Goal: Task Accomplishment & Management: Manage account settings

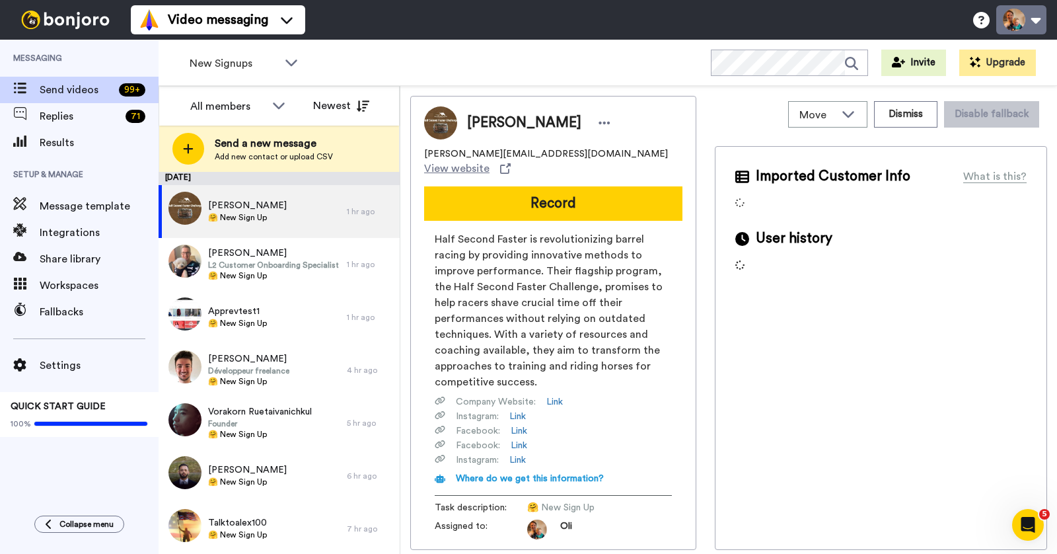
click at [1021, 19] on button at bounding box center [1021, 19] width 50 height 29
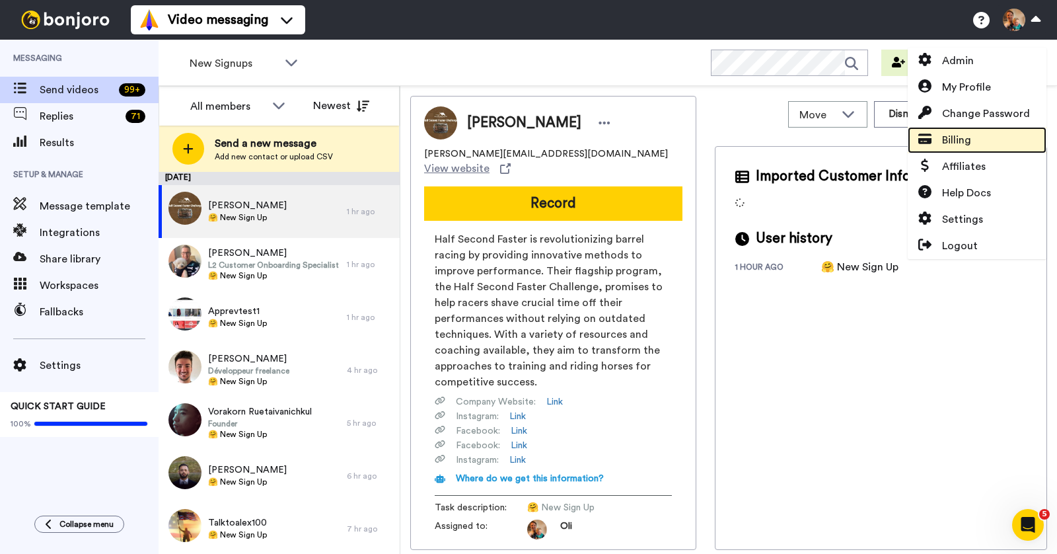
click at [957, 143] on span "Billing" at bounding box center [956, 140] width 29 height 16
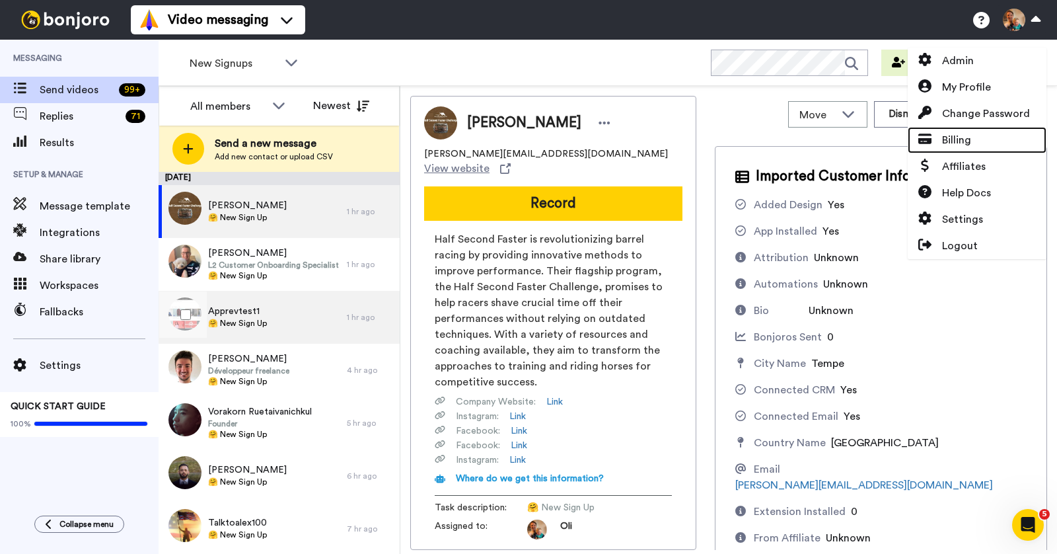
scroll to position [424, 0]
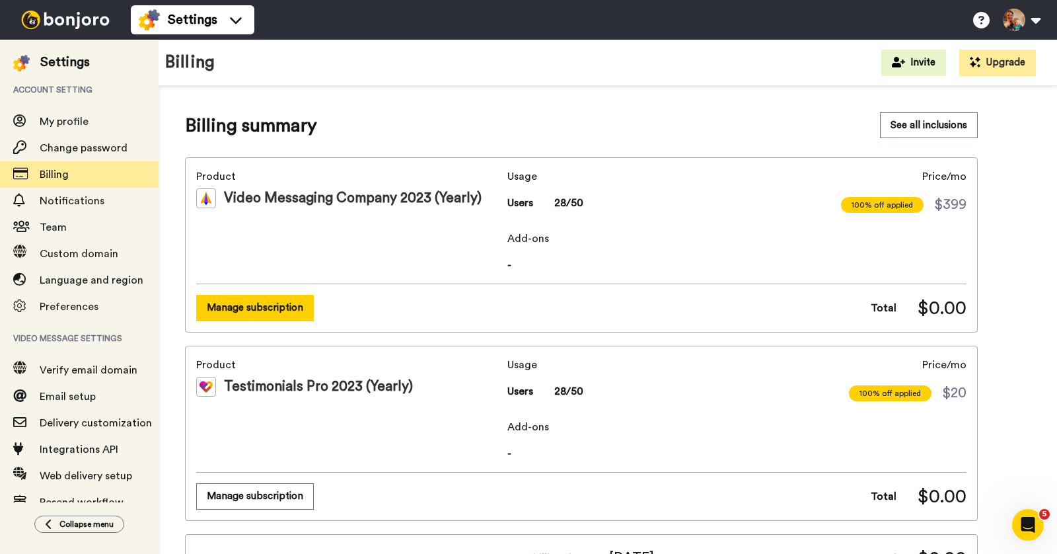
click at [291, 312] on button "Manage subscription" at bounding box center [255, 308] width 118 height 26
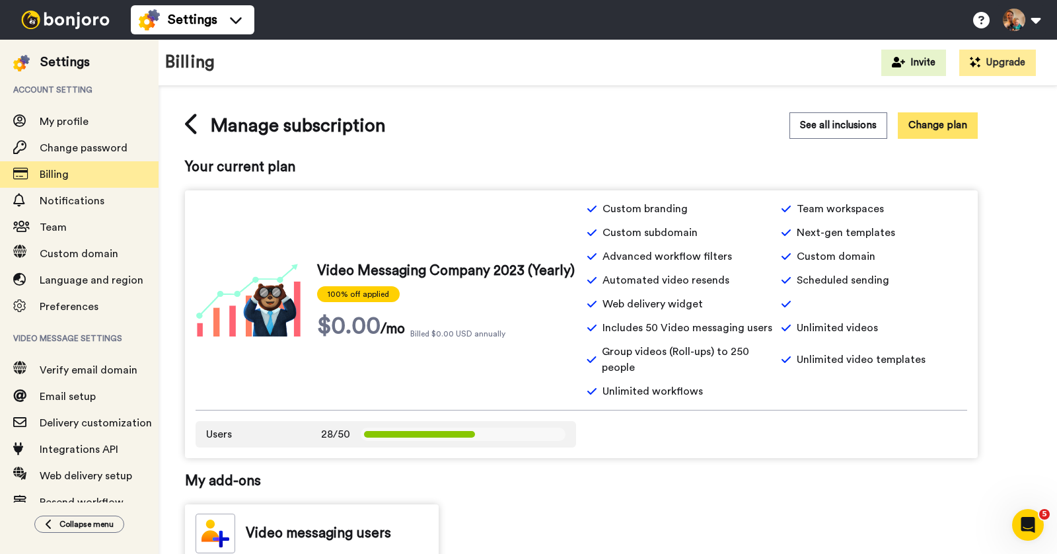
click at [934, 131] on button "Change plan" at bounding box center [938, 125] width 80 height 26
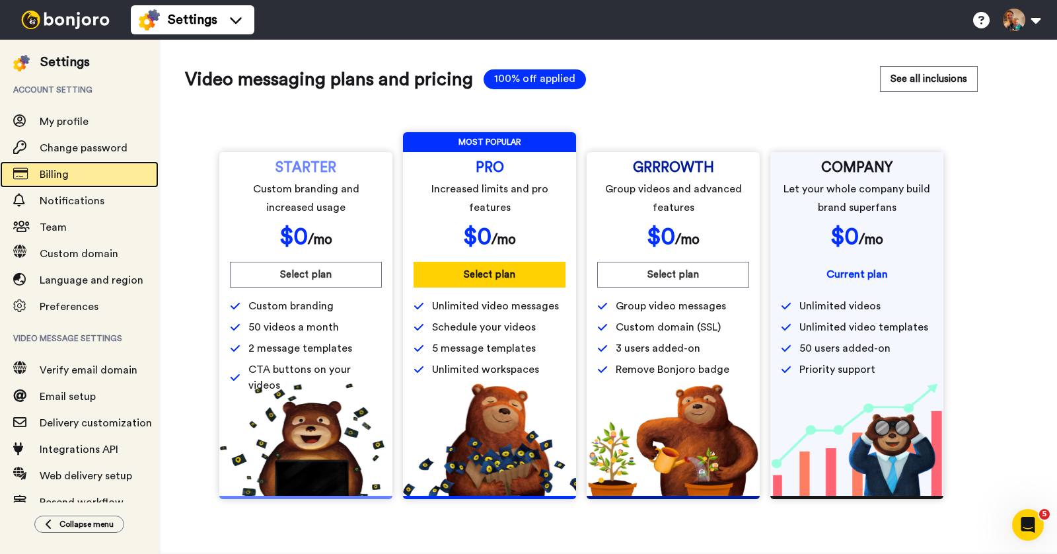
click at [48, 170] on span "Billing" at bounding box center [54, 174] width 29 height 11
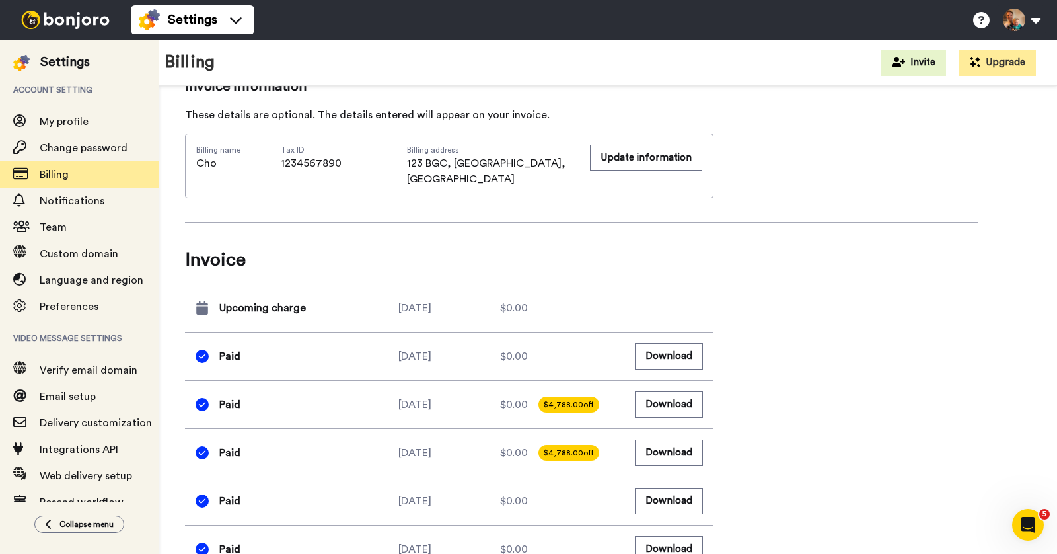
scroll to position [698, 0]
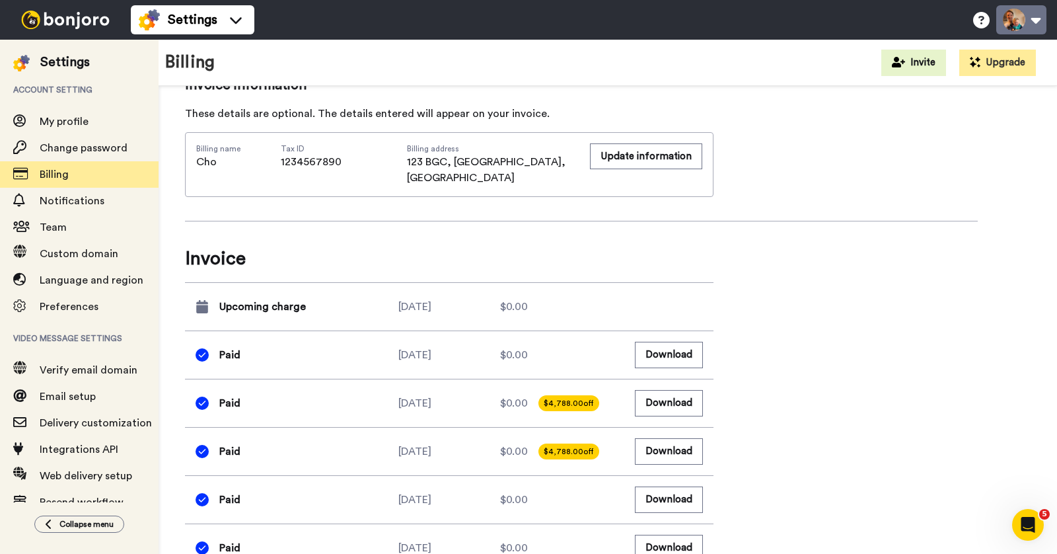
click at [1015, 21] on button at bounding box center [1021, 19] width 50 height 29
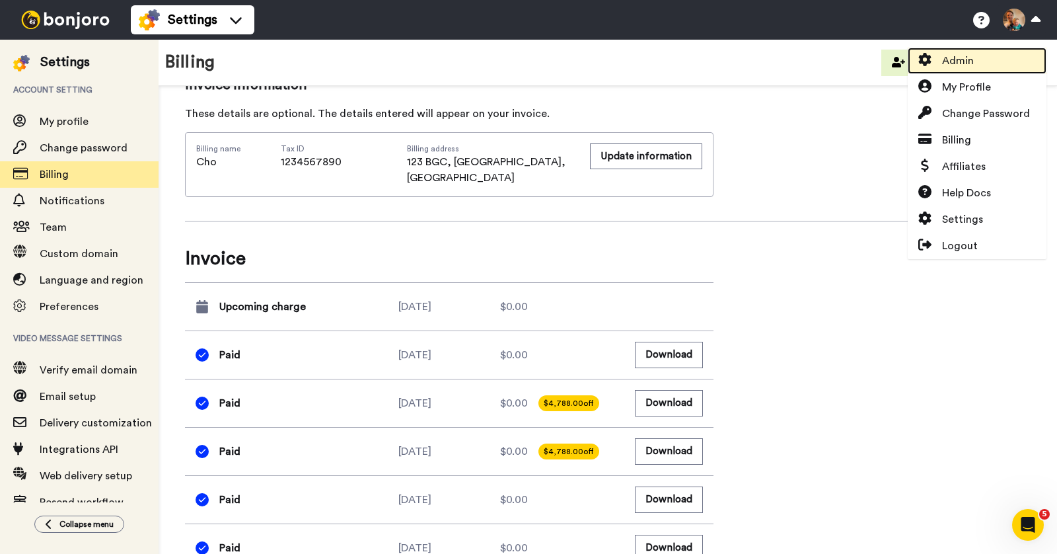
click at [971, 60] on span "Admin" at bounding box center [958, 61] width 32 height 16
